Goal: Task Accomplishment & Management: Manage account settings

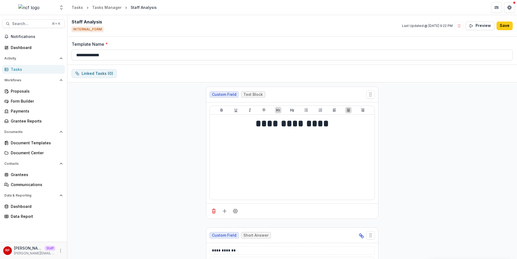
scroll to position [7846, 0]
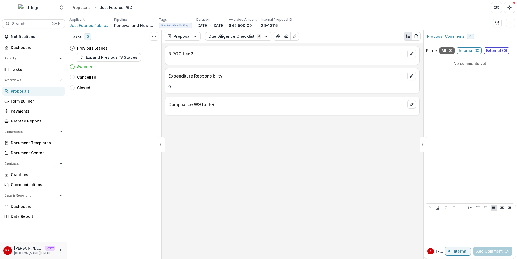
click at [511, 18] on div "Applicant Just Futures Public Benefit Corporation Pipeline Renewal and New Gran…" at bounding box center [291, 22] width 445 height 11
click at [510, 21] on icon "button" at bounding box center [510, 23] width 4 height 4
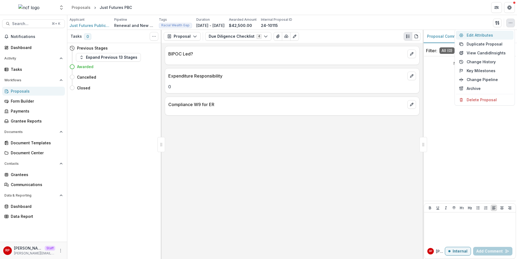
click at [497, 33] on button "Edit Attributes" at bounding box center [485, 35] width 58 height 9
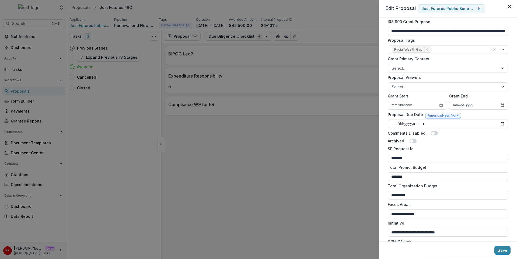
scroll to position [192, 0]
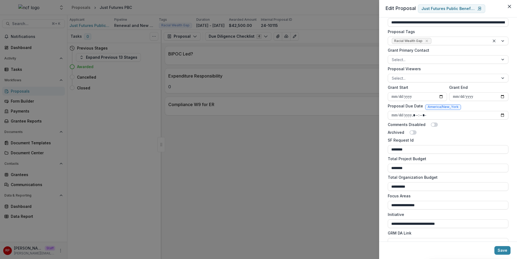
click at [384, 165] on div "**********" at bounding box center [448, 129] width 138 height 224
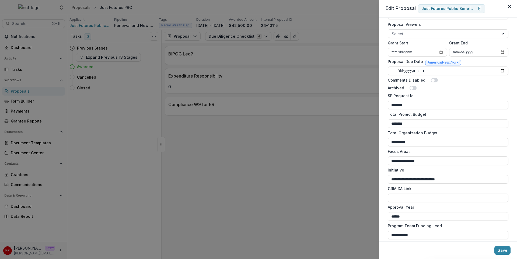
scroll to position [238, 0]
click at [461, 133] on label "Total Organization Budget" at bounding box center [445, 132] width 117 height 6
click at [461, 137] on input "**********" at bounding box center [447, 141] width 121 height 9
click at [462, 129] on label "Total Organization Budget" at bounding box center [445, 132] width 117 height 6
click at [462, 137] on input "**********" at bounding box center [447, 141] width 121 height 9
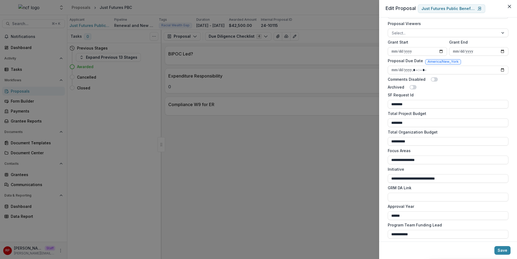
scroll to position [429, 0]
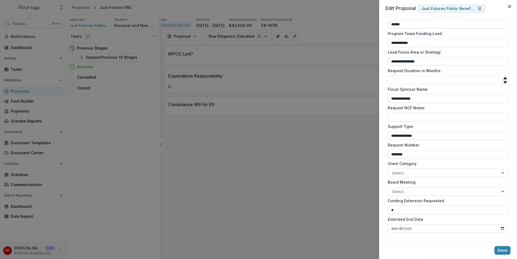
click at [449, 127] on label "Support Type" at bounding box center [445, 127] width 117 height 6
click at [449, 131] on input "**********" at bounding box center [447, 135] width 121 height 9
click at [383, 160] on div "**********" at bounding box center [448, 129] width 138 height 224
click at [301, 119] on div "**********" at bounding box center [258, 129] width 517 height 259
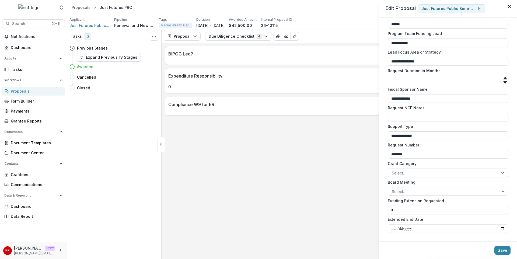
scroll to position [0, 0]
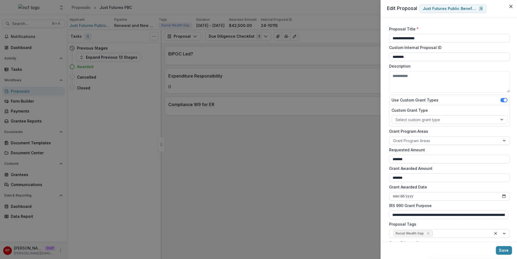
click at [301, 119] on div "BIPOC Led? Expenditure Responsibility 0 Compliance W9 for ER" at bounding box center [291, 151] width 261 height 216
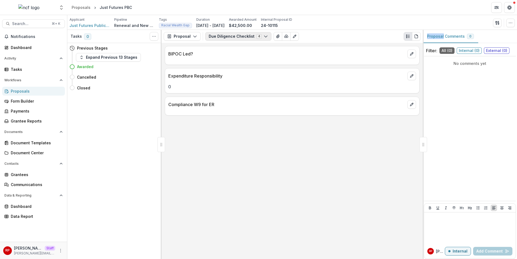
click at [249, 37] on button "Due Diligence Checklist 4" at bounding box center [238, 36] width 66 height 9
click at [51, 90] on div "Proposals" at bounding box center [36, 91] width 50 height 6
click at [219, 33] on button "Due Diligence Checklist 4" at bounding box center [238, 36] width 66 height 9
click at [234, 54] on span "New Request Form" at bounding box center [239, 57] width 49 height 6
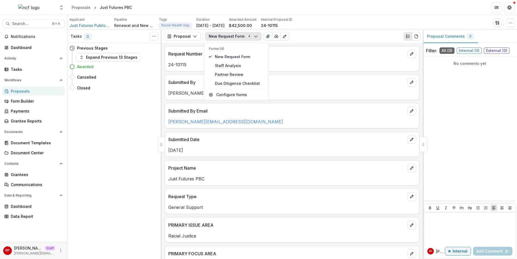
click at [322, 71] on div "Request Number 24-10115" at bounding box center [292, 58] width 255 height 25
click at [294, 87] on div "Alex Saingchin" at bounding box center [292, 92] width 254 height 10
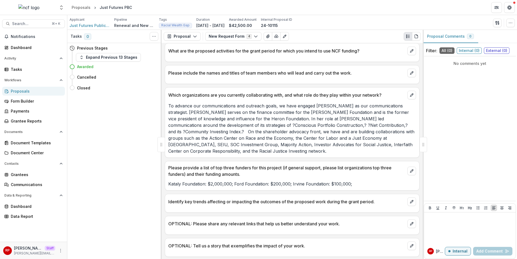
scroll to position [784, 0]
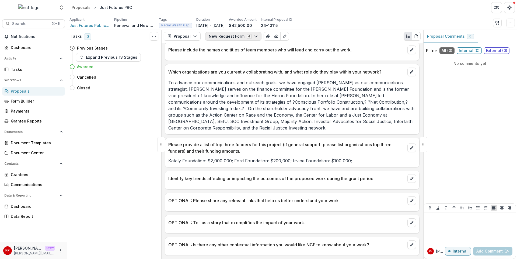
click at [250, 39] on button "New Request Form 4" at bounding box center [233, 36] width 56 height 9
click at [231, 38] on button "New Request Form 4" at bounding box center [233, 36] width 56 height 9
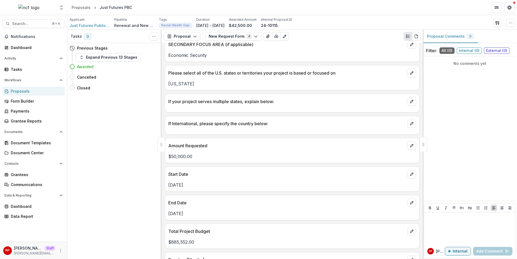
scroll to position [156, 0]
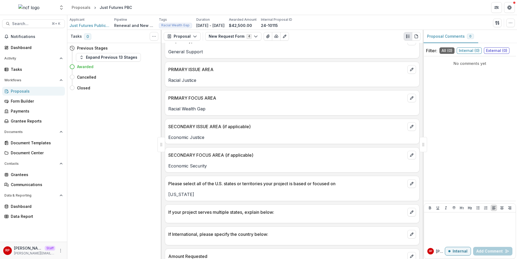
click at [266, 122] on div "SECONDARY ISSUE AREA (if applicable)" at bounding box center [292, 125] width 254 height 12
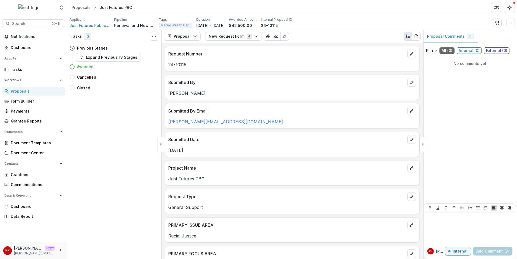
click at [266, 122] on p "alex@justfutures.co" at bounding box center [292, 121] width 248 height 6
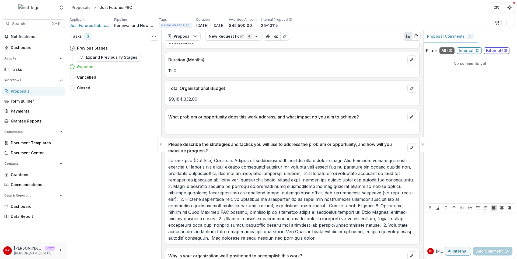
scroll to position [74, 0]
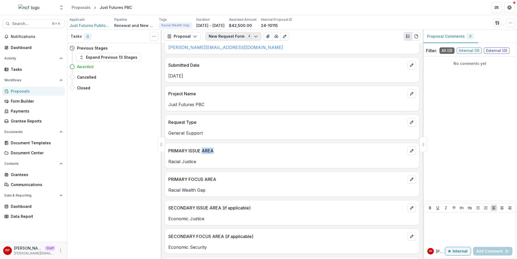
click at [226, 34] on button "New Request Form 4" at bounding box center [233, 36] width 56 height 9
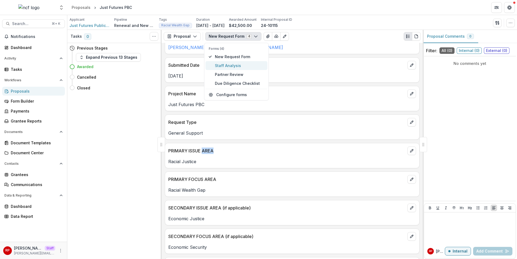
drag, startPoint x: 238, startPoint y: 67, endPoint x: 245, endPoint y: 66, distance: 7.0
click at [238, 66] on span "Staff Analysis" at bounding box center [239, 66] width 49 height 6
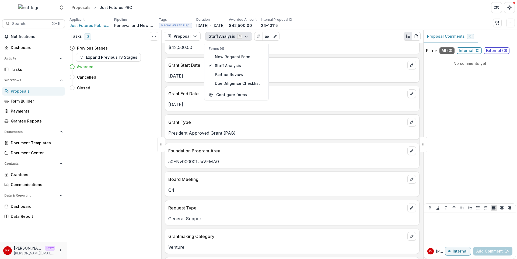
click at [336, 85] on div "Request Number 24-10115 Project Name Just Futures PBC Recommended Amount $42,50…" at bounding box center [291, 151] width 261 height 216
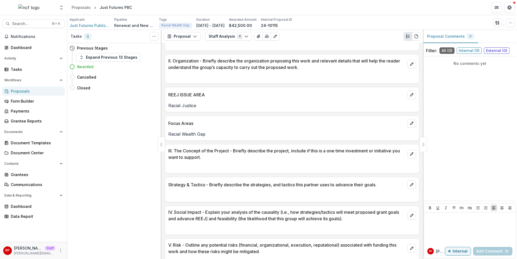
scroll to position [795, 0]
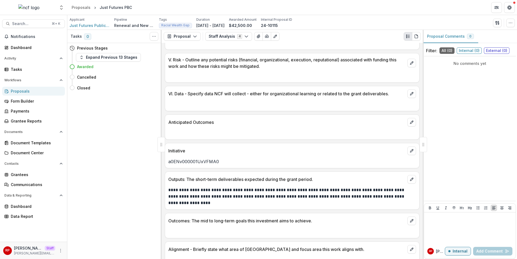
click at [336, 85] on div "Request Number 24-10115 Project Name Just Futures PBC Recommended Amount $42,50…" at bounding box center [291, 151] width 261 height 216
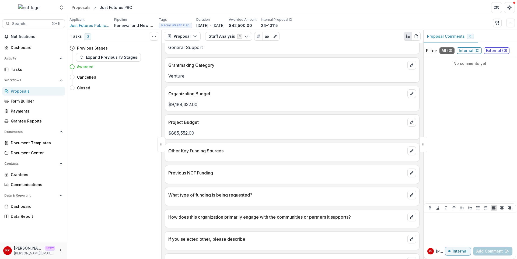
scroll to position [979, 0]
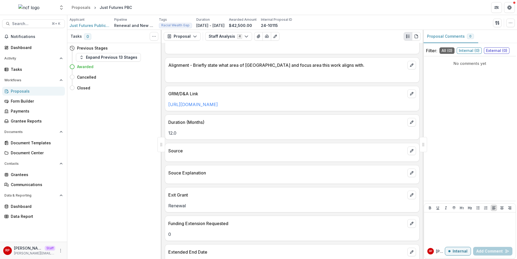
click at [278, 181] on div "Souce Explanation" at bounding box center [292, 174] width 255 height 19
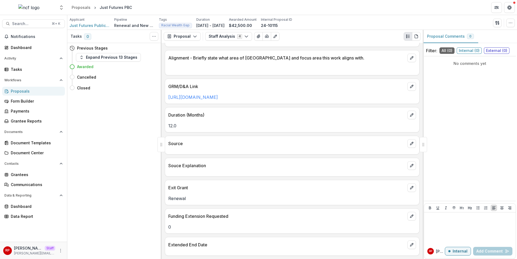
click at [329, 208] on div "Request Number 24-10115 Project Name Just Futures PBC Recommended Amount $42,50…" at bounding box center [291, 151] width 261 height 216
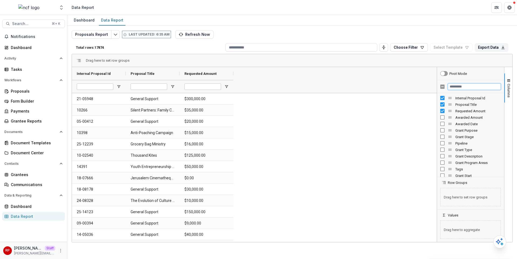
click at [460, 88] on input "Filter Columns Input" at bounding box center [473, 86] width 53 height 6
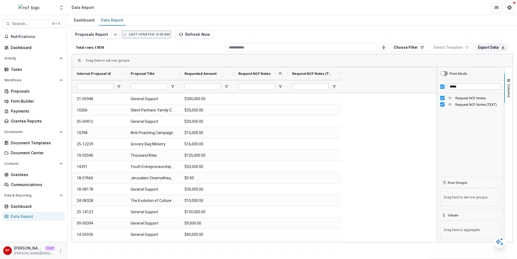
click at [269, 72] on span "Request NCF Notes" at bounding box center [254, 74] width 32 height 4
click at [309, 78] on div "Request NCF Notes (TEXT)" at bounding box center [312, 73] width 40 height 10
click at [309, 78] on div "Request NCF Notes (TEXT) 1" at bounding box center [312, 73] width 40 height 10
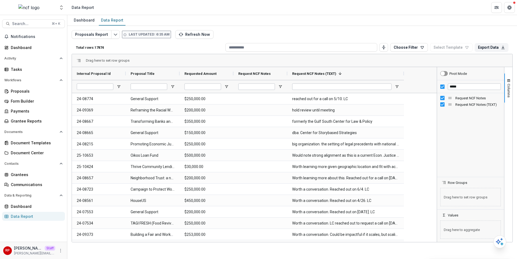
drag, startPoint x: 341, startPoint y: 76, endPoint x: 404, endPoint y: 80, distance: 62.8
click at [404, 80] on div "Internal Proposal Id Proposal Title Requested Amount 1" at bounding box center [238, 80] width 333 height 26
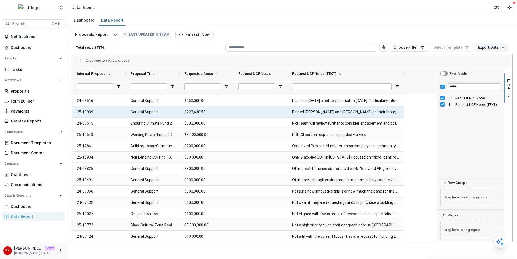
scroll to position [1337, 0]
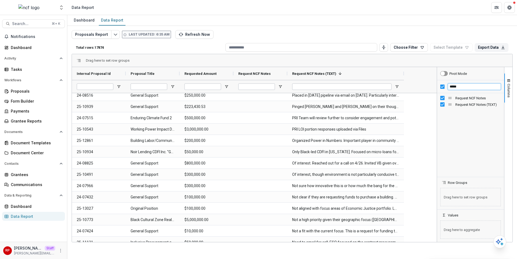
click at [460, 85] on input "*****" at bounding box center [473, 86] width 53 height 6
type input "**********"
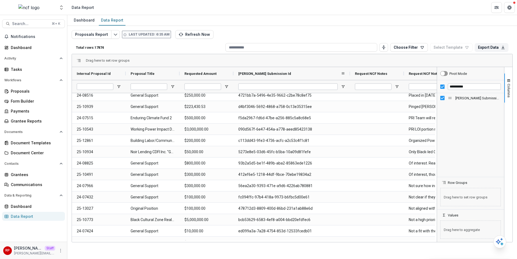
drag, startPoint x: 287, startPoint y: 73, endPoint x: 355, endPoint y: 73, distance: 68.1
click at [351, 73] on div at bounding box center [350, 73] width 2 height 13
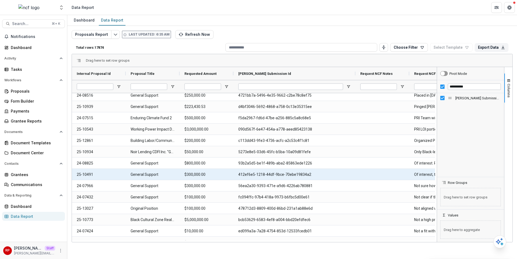
click at [299, 171] on Id-8658 "412ef6e5-1218-44df-9bce-70ebe19834a2" at bounding box center [294, 174] width 112 height 11
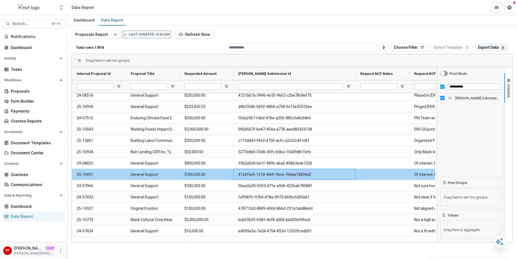
click at [299, 171] on Id-8658 "412ef6e5-1218-44df-9bce-70ebe19834a2" at bounding box center [294, 174] width 112 height 11
copy Id-8658 "412ef6e5-1218-44df-9bce-70ebe19834a2"
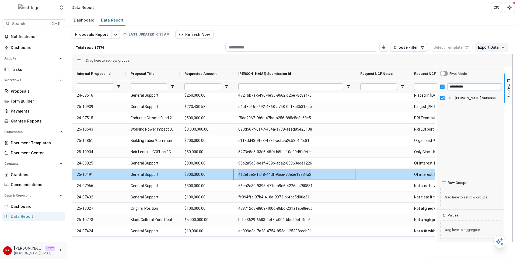
click at [469, 89] on input "**********" at bounding box center [473, 86] width 53 height 6
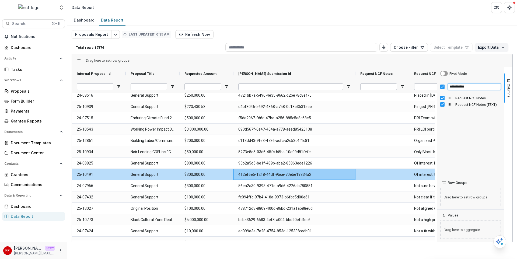
click at [465, 87] on input "**********" at bounding box center [473, 86] width 53 height 6
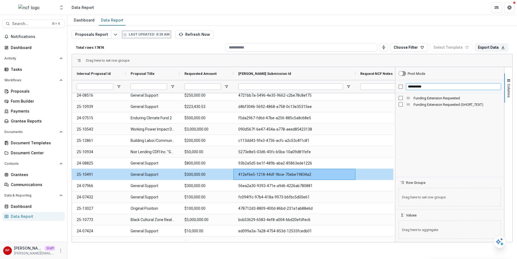
drag, startPoint x: 436, startPoint y: 107, endPoint x: 393, endPoint y: 108, distance: 42.5
click at [394, 108] on div at bounding box center [394, 154] width 1 height 175
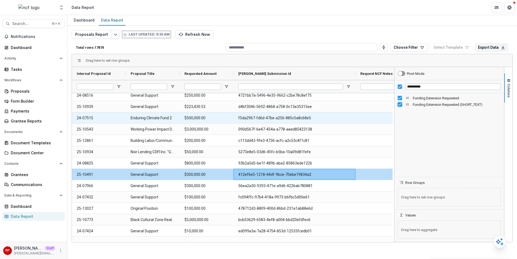
scroll to position [0, 241]
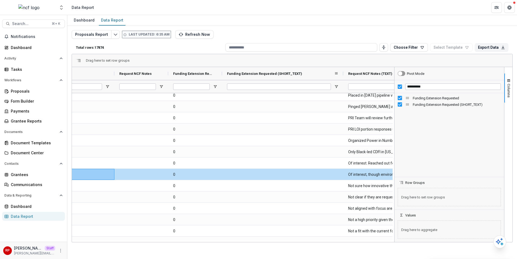
drag, startPoint x: 276, startPoint y: 75, endPoint x: 344, endPoint y: 78, distance: 68.2
click at [344, 78] on div at bounding box center [343, 73] width 2 height 13
click at [244, 74] on span "Funding Extension Requested (SHORT_TEXT)" at bounding box center [264, 74] width 75 height 4
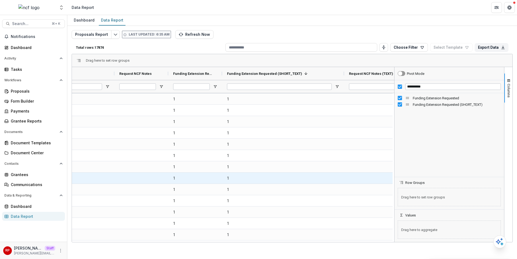
scroll to position [0, 0]
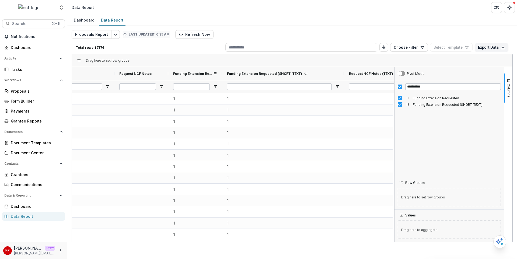
click at [187, 70] on div "Funding Extension Requested" at bounding box center [193, 73] width 40 height 10
click at [187, 70] on div "Funding Extension Requested 1" at bounding box center [193, 73] width 40 height 10
click at [429, 87] on input "**********" at bounding box center [453, 86] width 96 height 6
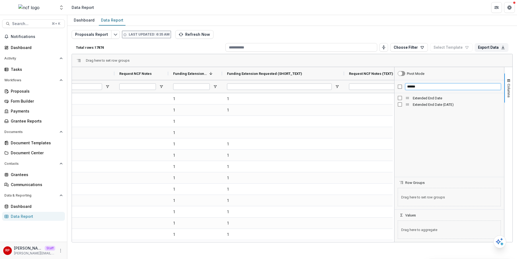
type input "******"
click at [142, 74] on span "Extended End Date" at bounding box center [134, 74] width 31 height 4
click at [299, 70] on div "Extended End Date (DATE)" at bounding box center [301, 73] width 40 height 10
click at [300, 70] on div "Extended End Date (DATE) 1" at bounding box center [301, 73] width 40 height 10
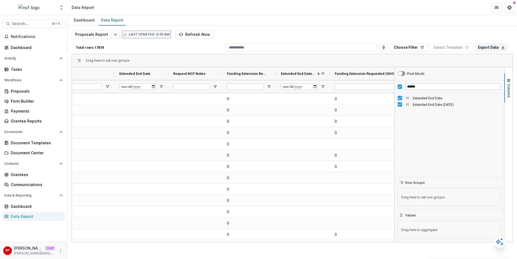
click at [295, 69] on div "Extended End Date (DATE) 1" at bounding box center [301, 73] width 40 height 10
click at [296, 73] on span "Extended End Date (DATE)" at bounding box center [301, 74] width 40 height 4
click at [357, 30] on div "Proposals Report Last updated: 6:35 AM Refresh Now Total rows: 17874 Choose Fil…" at bounding box center [292, 129] width 441 height 199
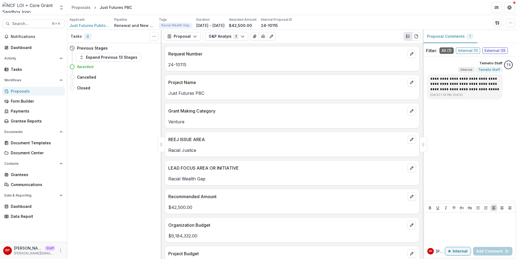
scroll to position [373, 0]
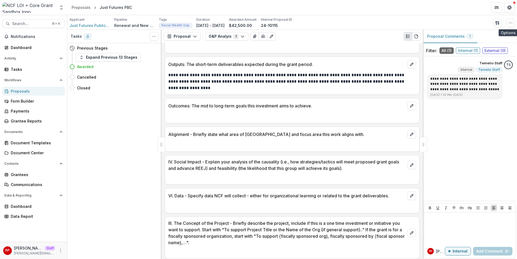
click at [507, 25] on button "button" at bounding box center [510, 23] width 9 height 9
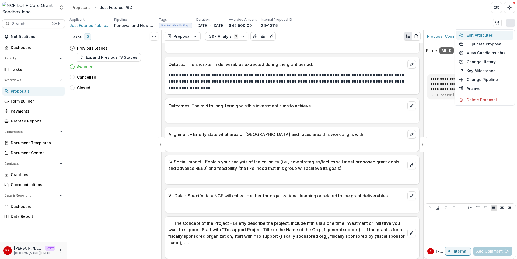
click at [488, 34] on button "Edit Attributes" at bounding box center [485, 35] width 58 height 9
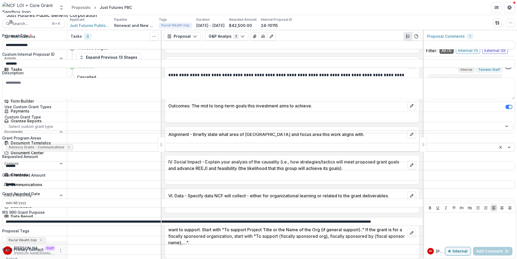
scroll to position [261, 0]
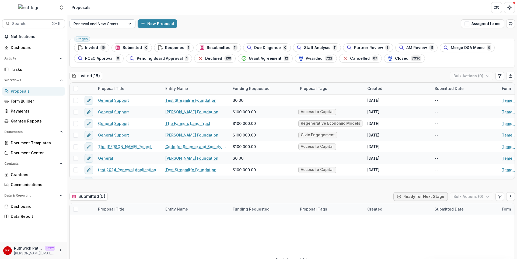
click at [118, 23] on div at bounding box center [97, 23] width 48 height 7
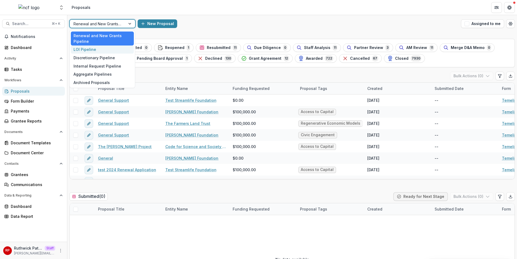
click at [111, 50] on div "LOI Pipeline" at bounding box center [102, 49] width 63 height 8
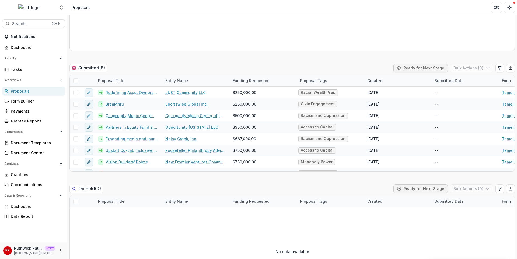
scroll to position [144, 0]
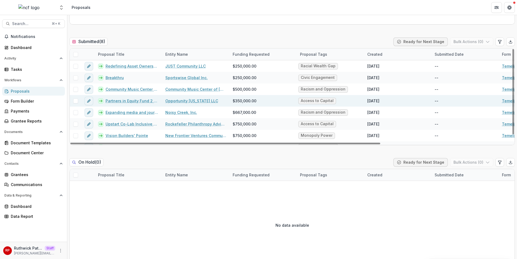
click at [191, 100] on link "Opportunity North Carolina LLC" at bounding box center [191, 101] width 53 height 6
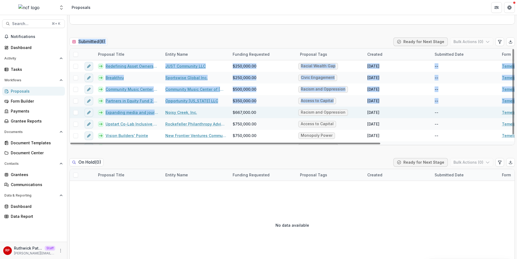
click at [125, 115] on div "Expanding media and journalism on racial and environmental justice in the Ameri…" at bounding box center [128, 113] width 67 height 12
click at [127, 113] on link "Expanding media and journalism on racial and environmental justice in the Ameri…" at bounding box center [131, 113] width 53 height 6
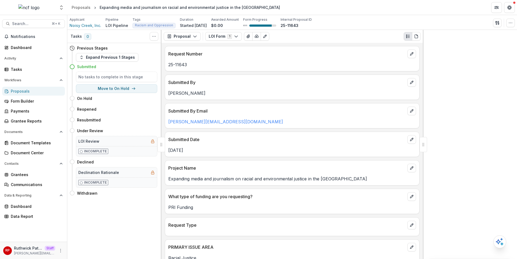
click at [318, 78] on div "Submitted By" at bounding box center [292, 81] width 254 height 12
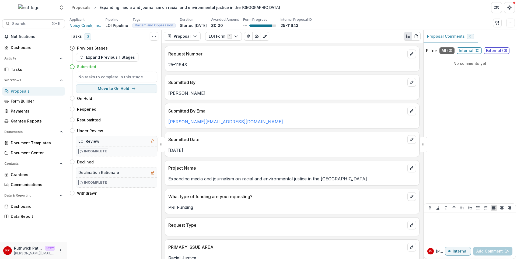
click at [295, 87] on div "[PERSON_NAME]" at bounding box center [292, 92] width 254 height 10
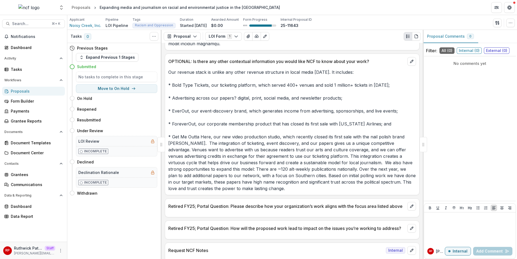
scroll to position [808, 0]
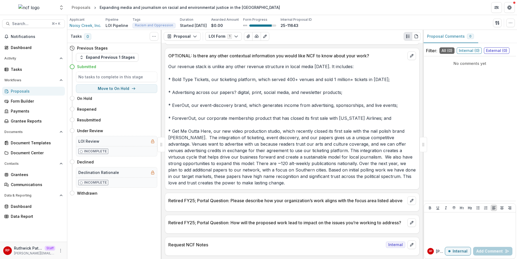
click at [308, 139] on p "Our revenue stack is unlike any other revenue structure in local media [DATE]. …" at bounding box center [292, 124] width 248 height 123
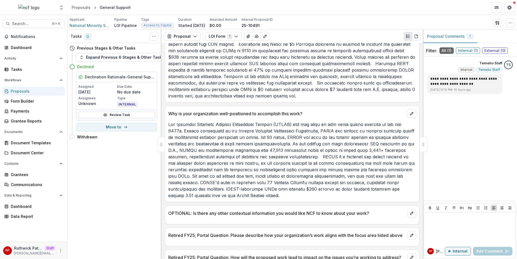
scroll to position [724, 0]
